Goal: Information Seeking & Learning: Learn about a topic

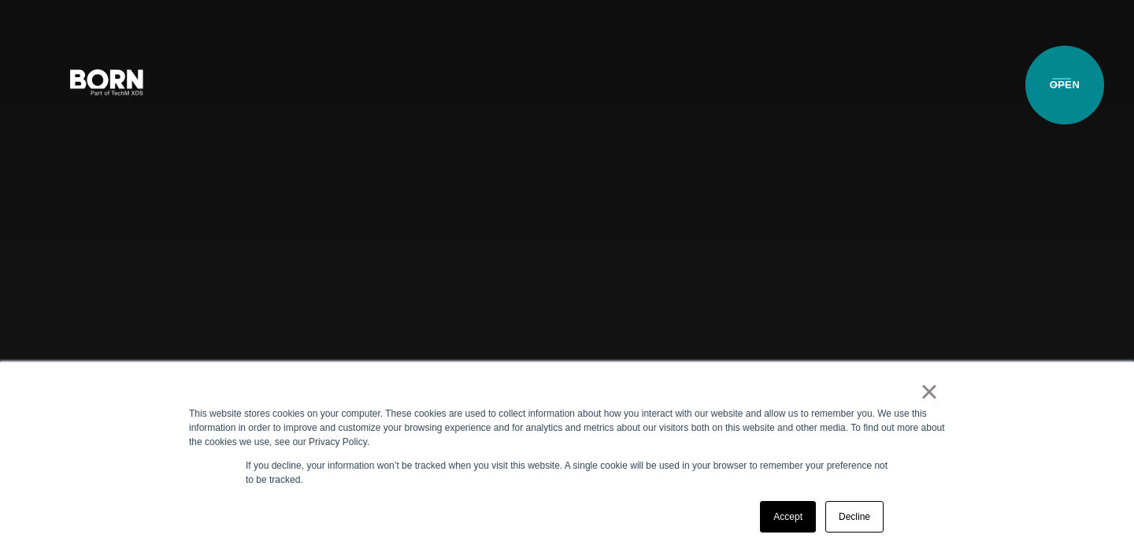
click at [1065, 85] on button "Primary Menu" at bounding box center [1062, 81] width 38 height 33
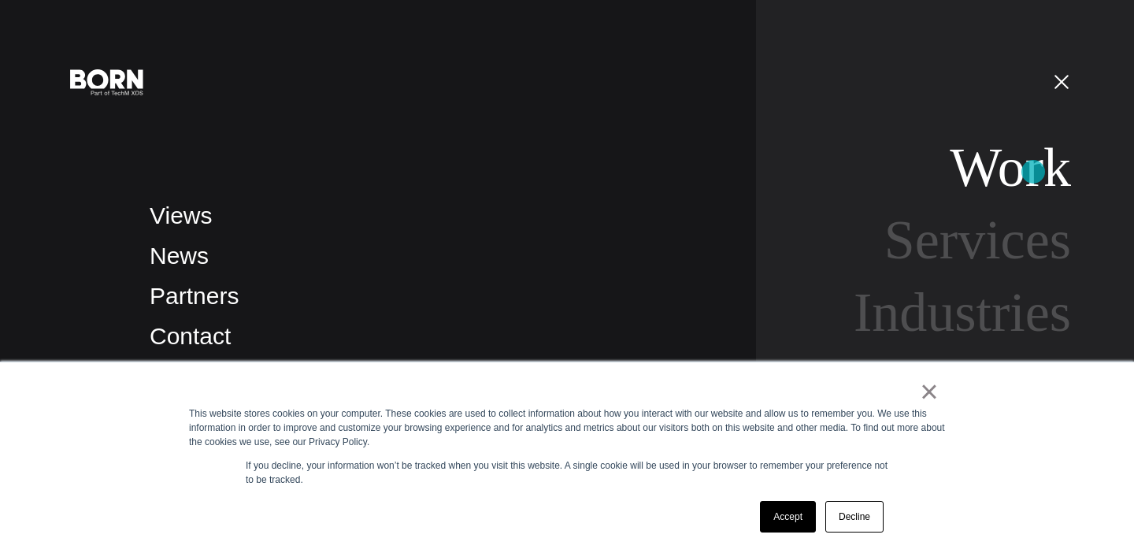
click at [1033, 172] on link "Work" at bounding box center [1010, 167] width 121 height 61
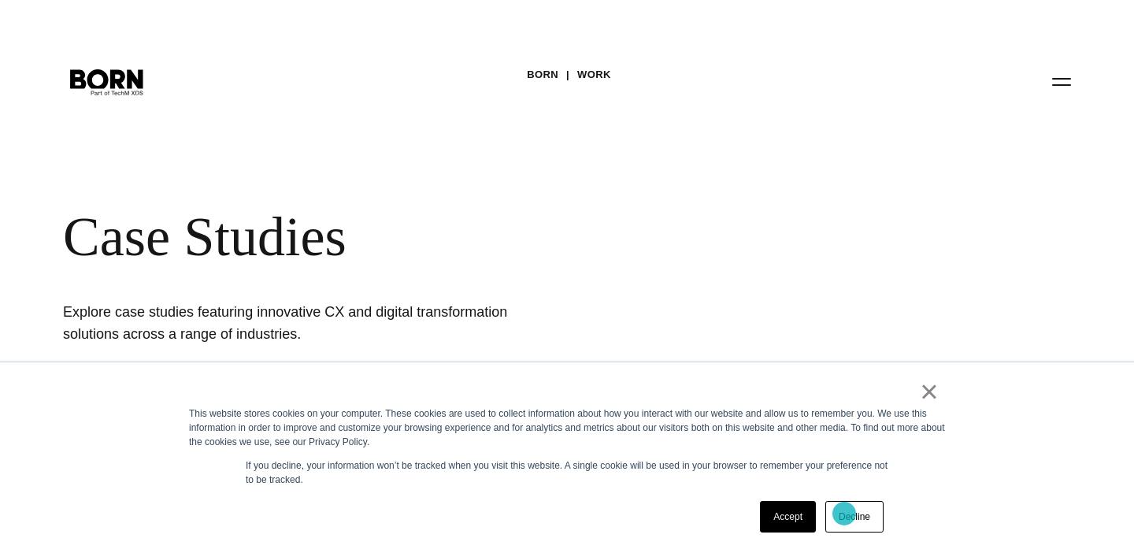
click at [844, 513] on link "Decline" at bounding box center [854, 517] width 58 height 32
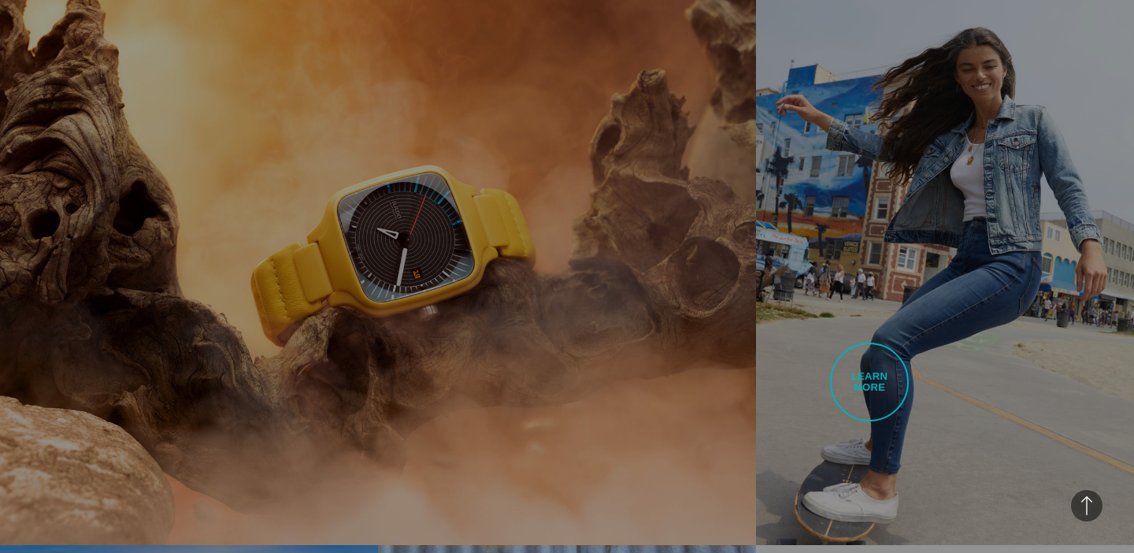
scroll to position [992, 0]
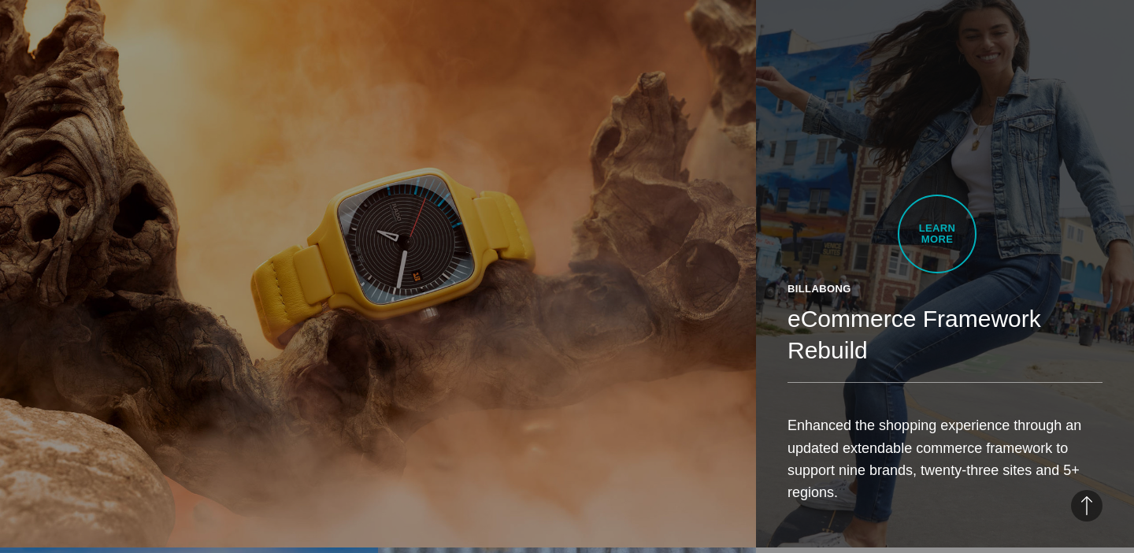
click at [937, 234] on link "Billabong eCommerce Framework Rebuild Enhanced the shopping experience through …" at bounding box center [945, 249] width 378 height 595
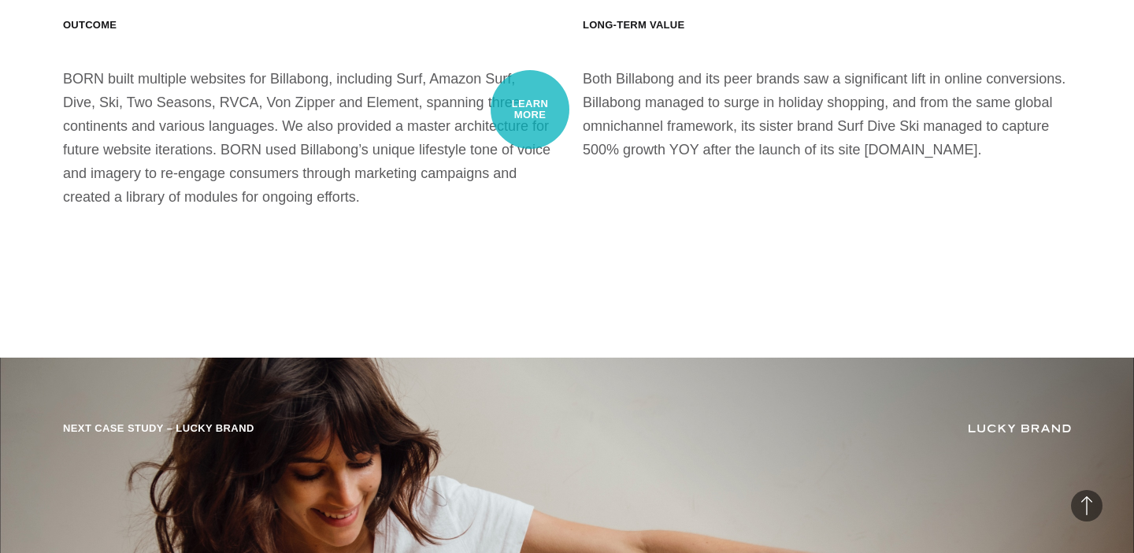
scroll to position [13685, 0]
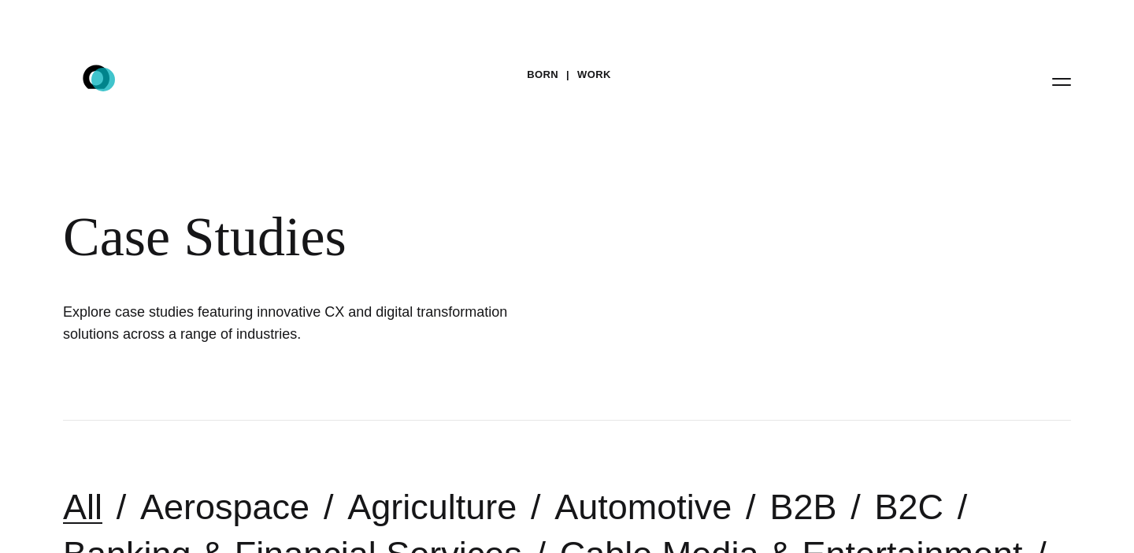
click at [103, 80] on icon ".st0{display:none;} .st1{display:inline;} .st2{font-family:'HelveticaNeue-Mediu…" at bounding box center [107, 81] width 101 height 41
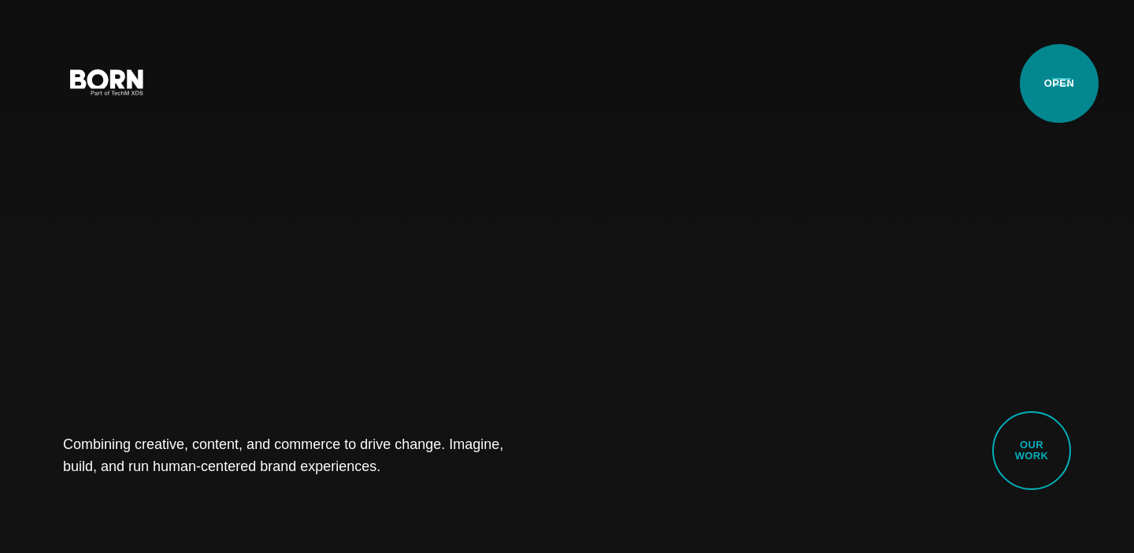
click at [1059, 83] on button "Primary Menu" at bounding box center [1062, 81] width 38 height 33
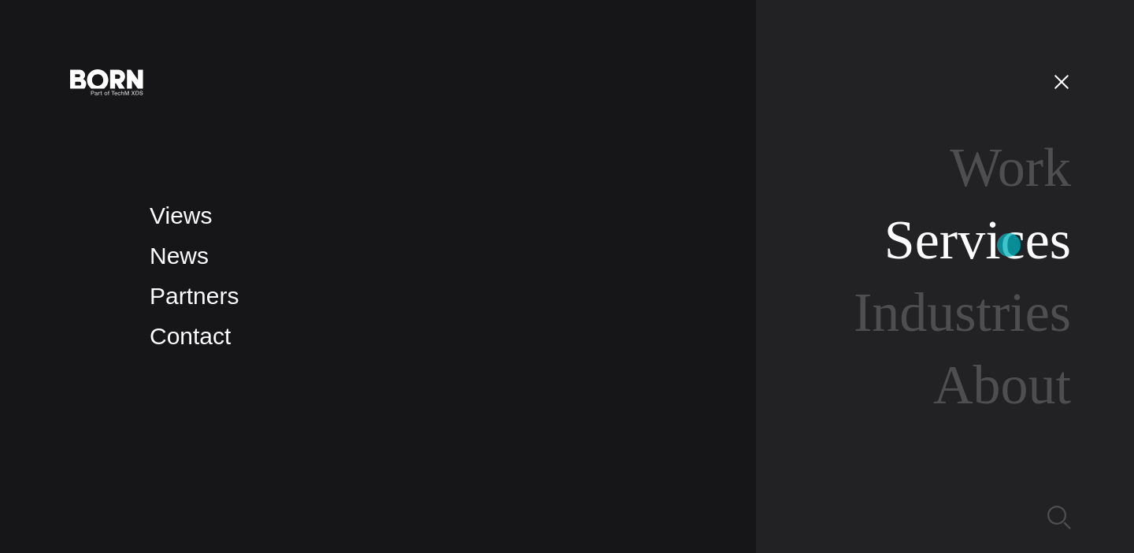
click at [1009, 245] on link "Services" at bounding box center [977, 239] width 187 height 61
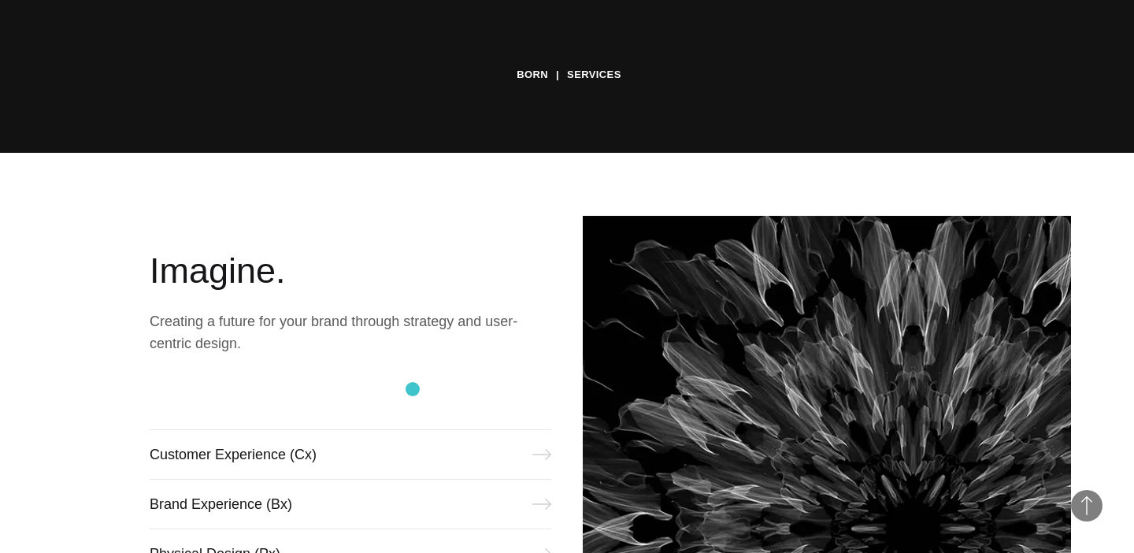
scroll to position [402, 0]
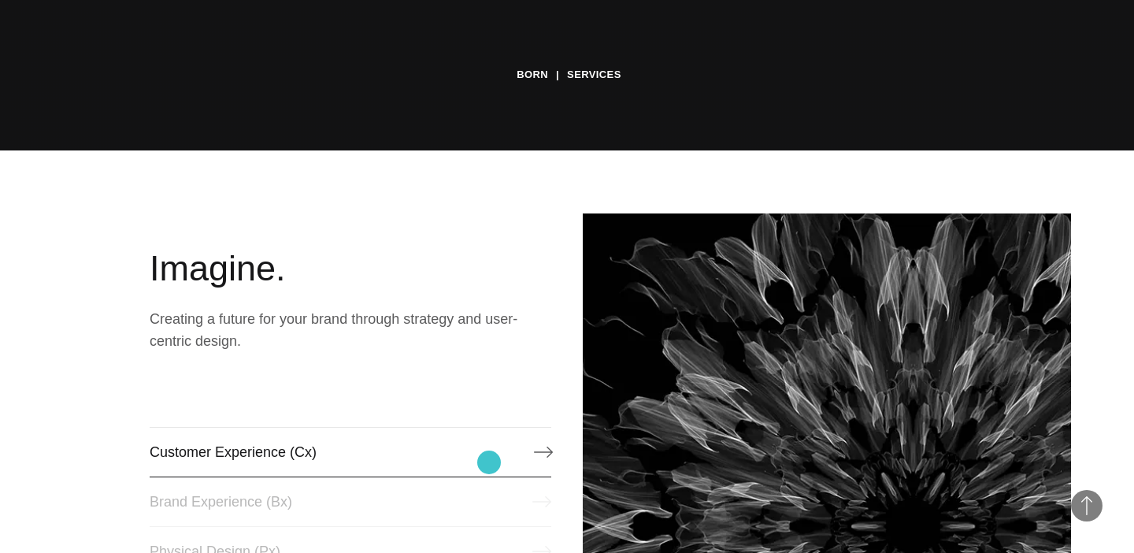
click at [489, 462] on link "Customer Experience (Cx)" at bounding box center [351, 452] width 402 height 50
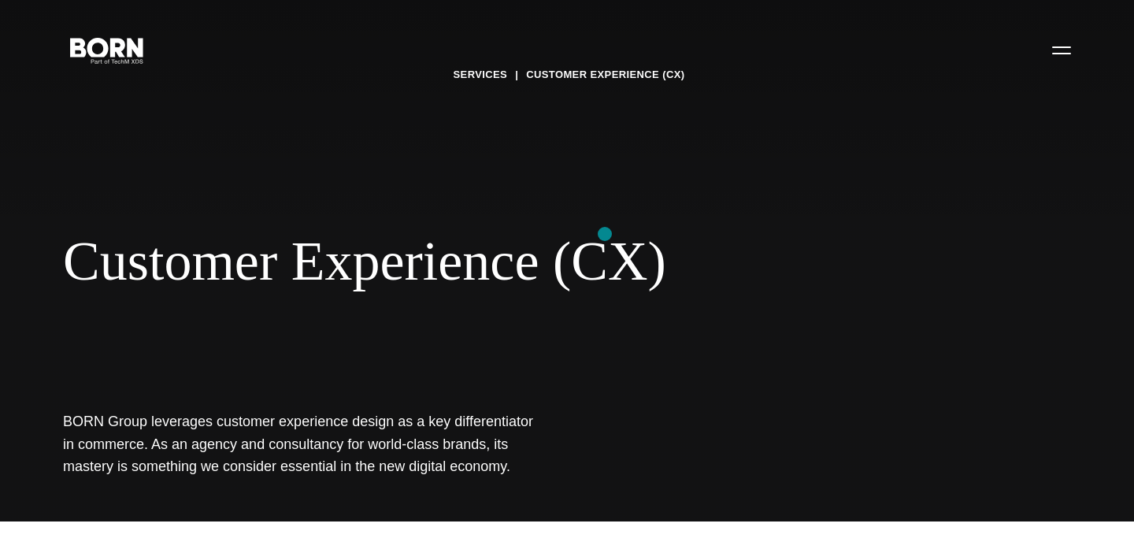
scroll to position [25, 0]
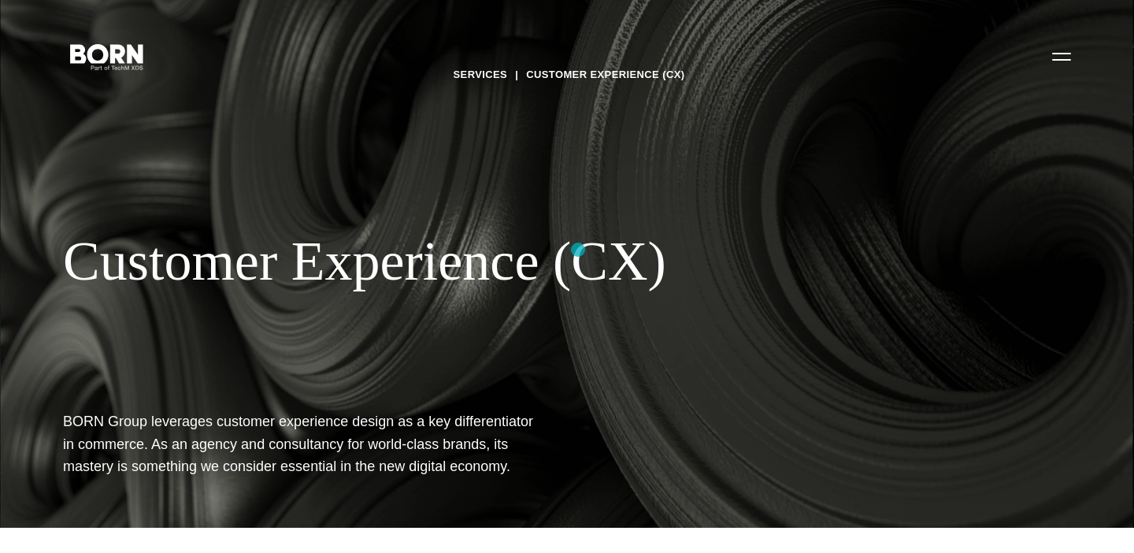
click at [578, 250] on div "Customer Experience (CX)" at bounding box center [512, 261] width 898 height 65
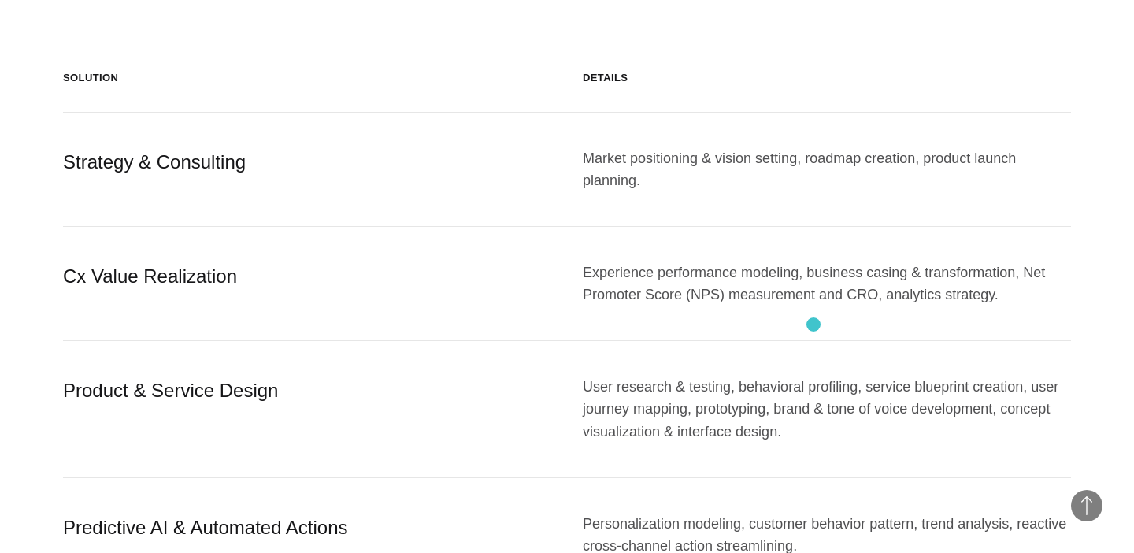
scroll to position [1614, 0]
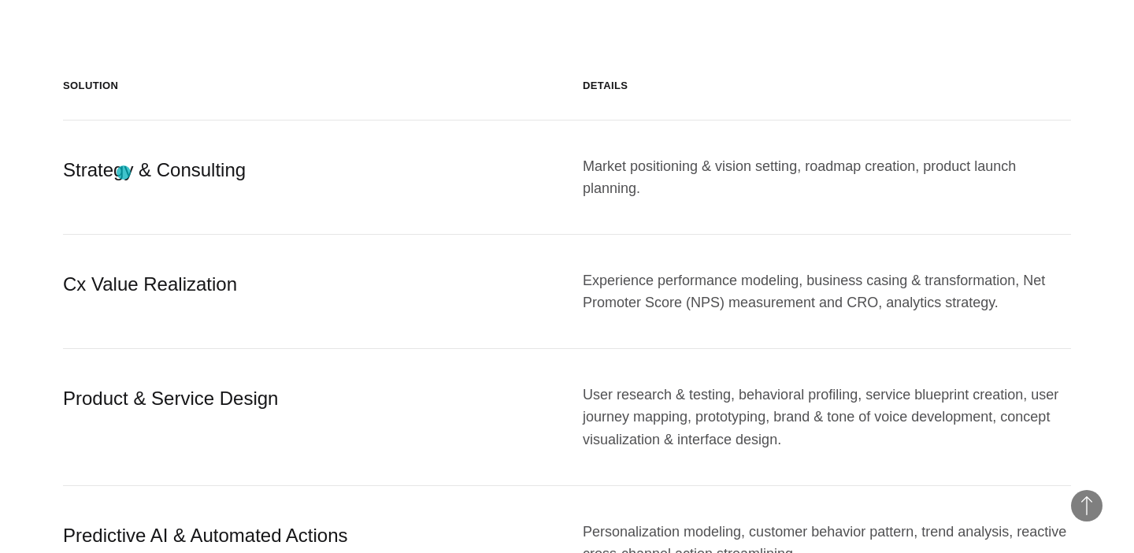
click at [124, 172] on div "Strategy & Consulting" at bounding box center [307, 177] width 488 height 44
click at [204, 397] on div "Product & Service Design" at bounding box center [307, 417] width 488 height 67
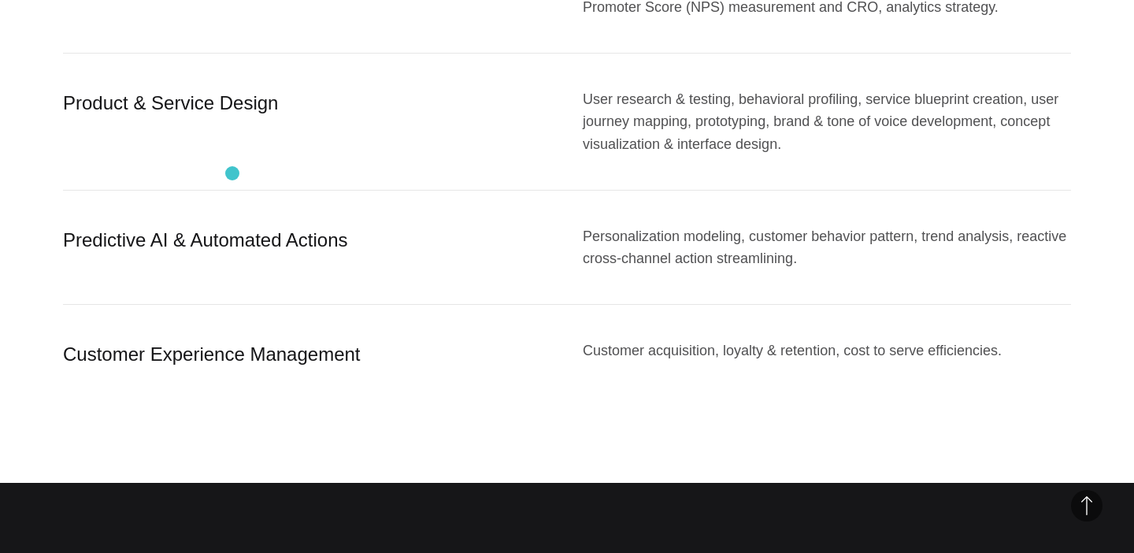
scroll to position [1903, 0]
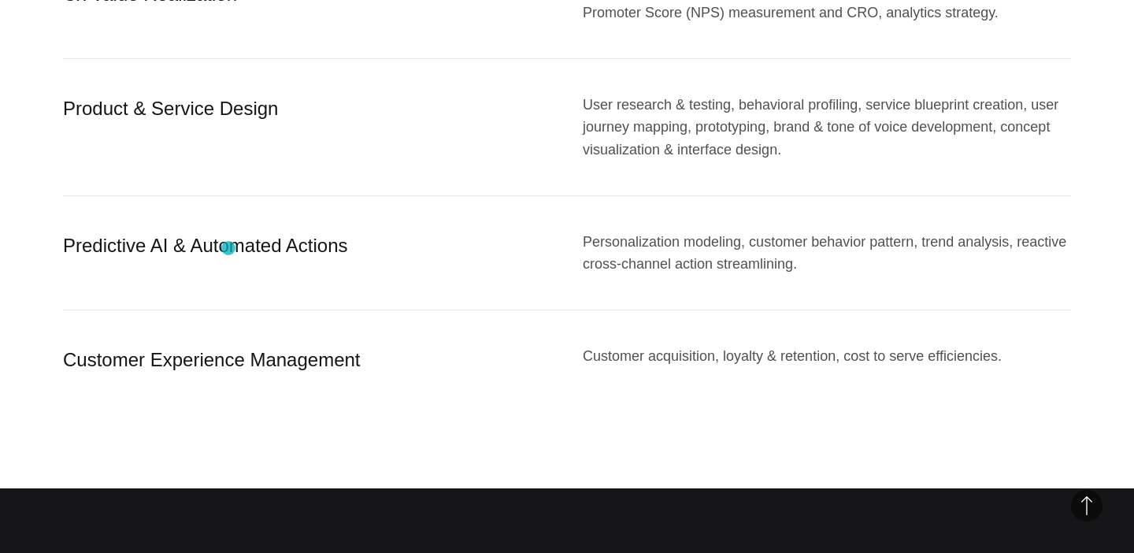
click at [228, 248] on div "Predictive AI & Automated Actions" at bounding box center [307, 253] width 488 height 44
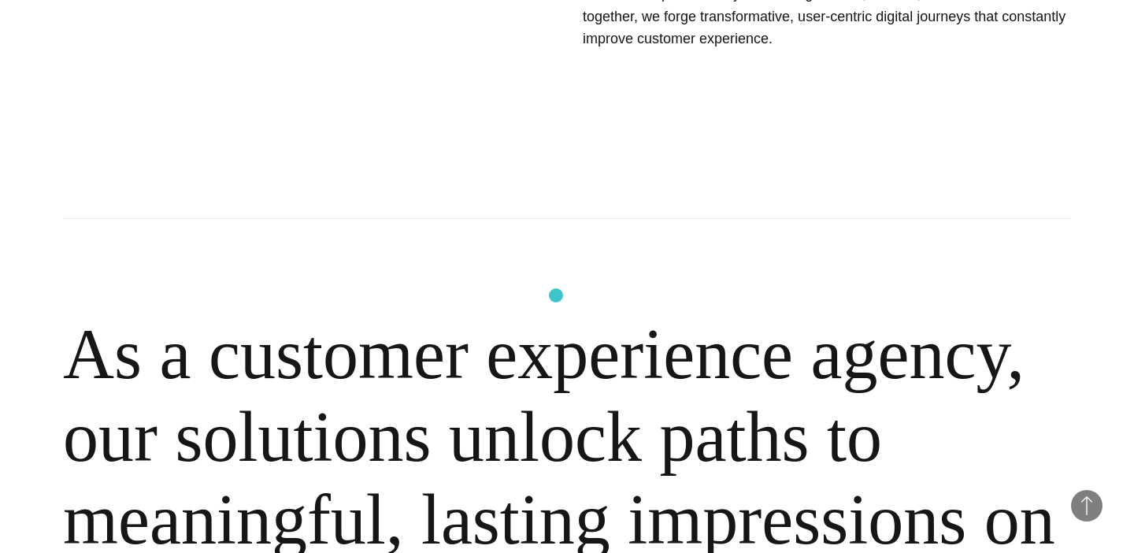
scroll to position [845, 0]
